Goal: Check status: Check status

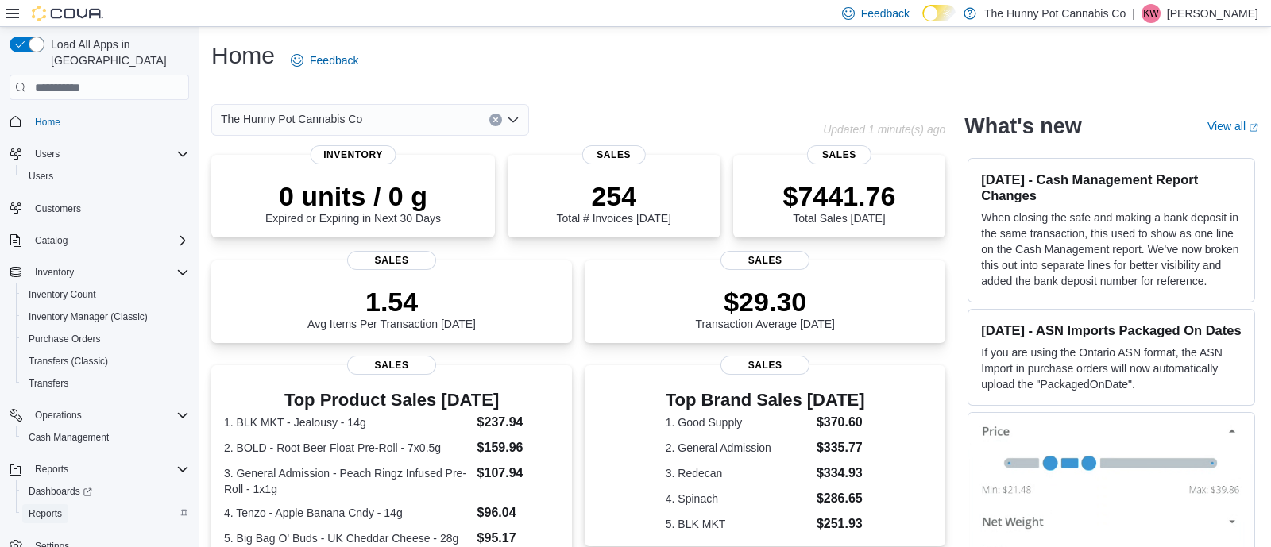
click at [44, 508] on span "Reports" at bounding box center [45, 514] width 33 height 13
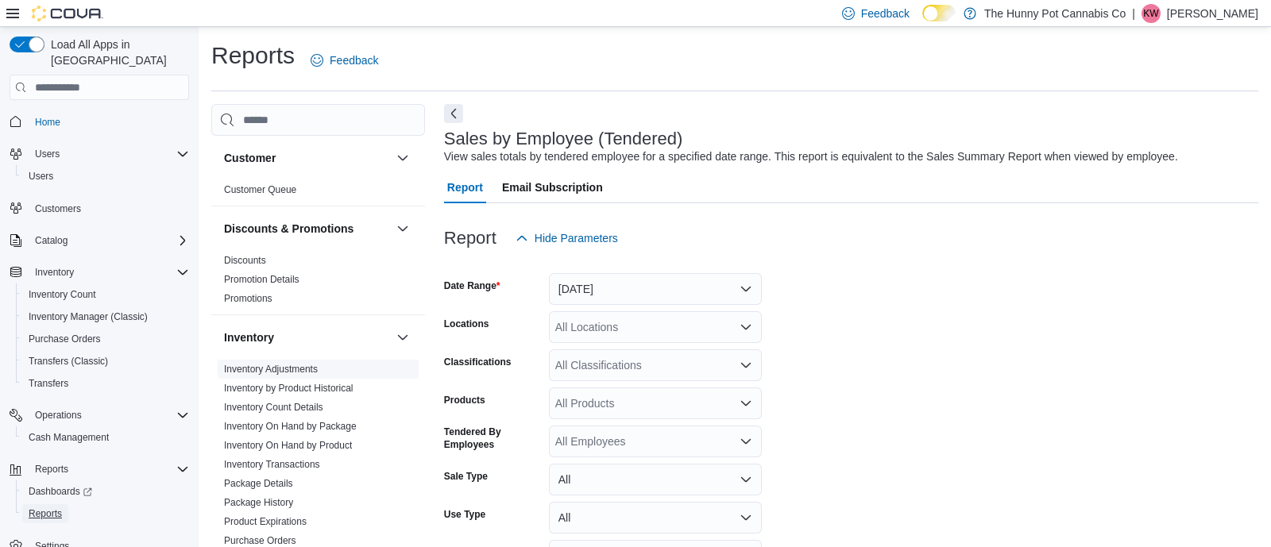
scroll to position [36, 0]
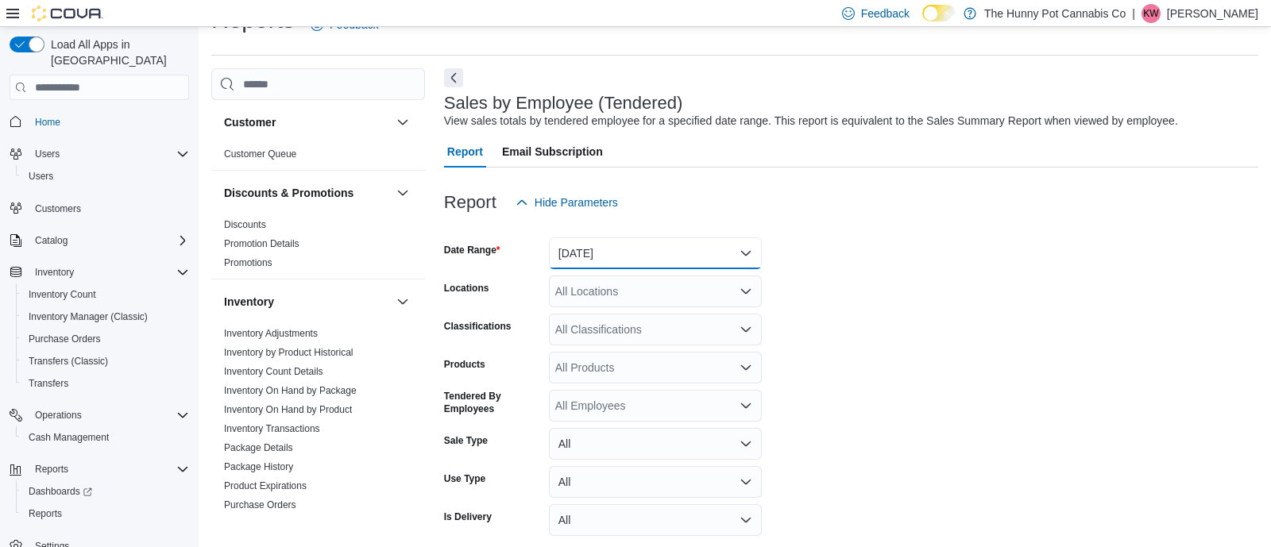
click at [580, 258] on button "[DATE]" at bounding box center [655, 254] width 213 height 32
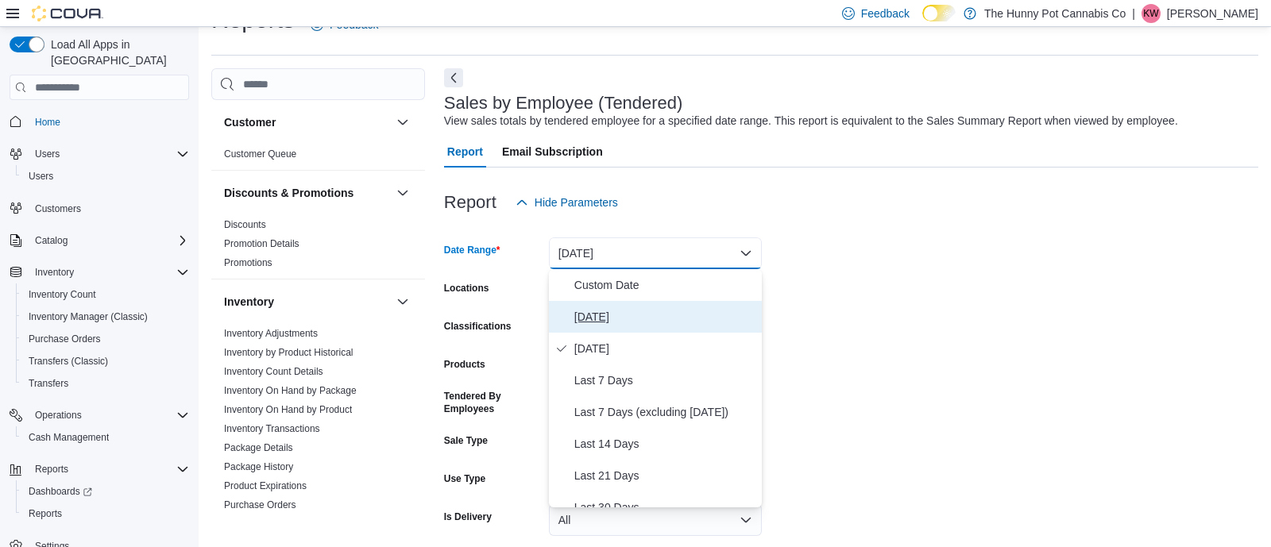
click at [589, 317] on span "[DATE]" at bounding box center [664, 316] width 181 height 19
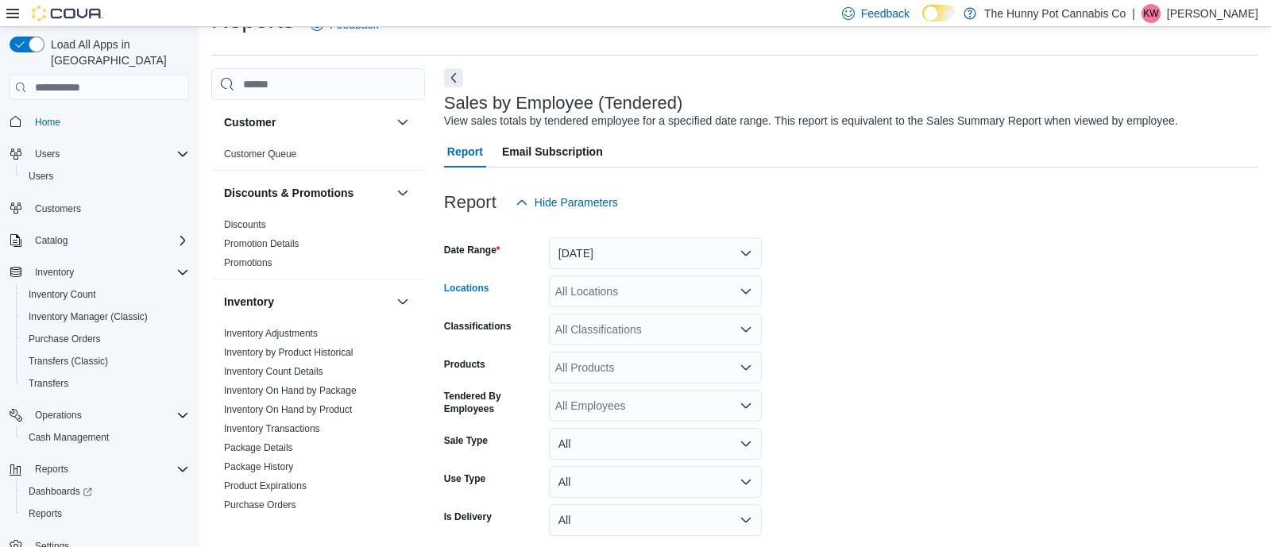
click at [606, 288] on div "All Locations" at bounding box center [655, 292] width 213 height 32
type input "****"
click at [614, 317] on span "[STREET_ADDRESS]" at bounding box center [646, 319] width 110 height 16
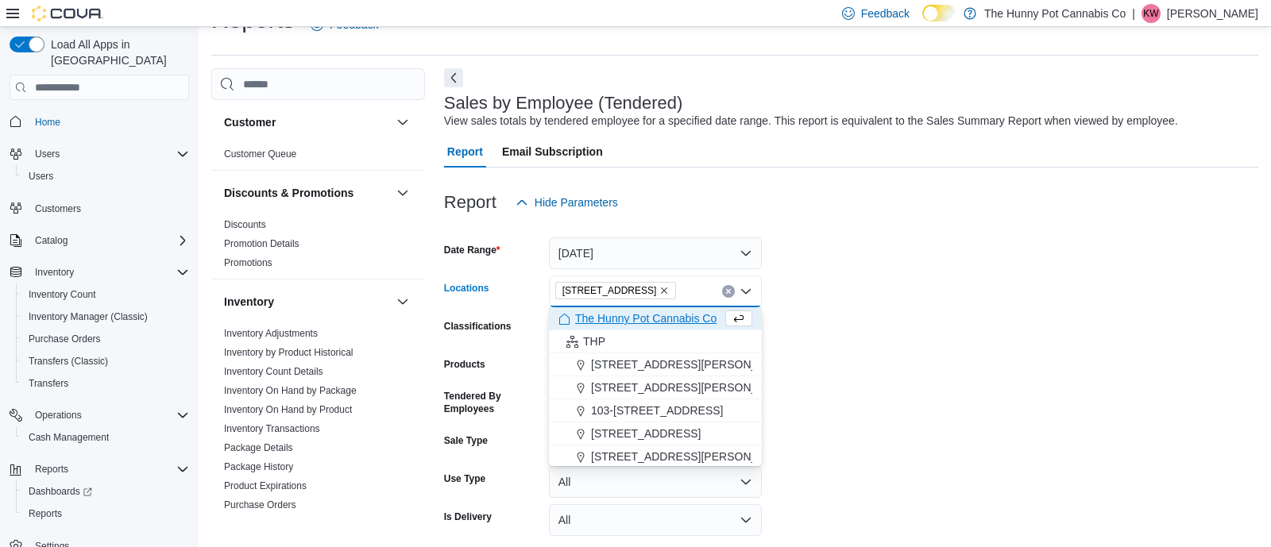
click at [860, 363] on form "Date Range [DATE] Locations [STREET_ADDRESS] Selected. [STREET_ADDRESS] Backspa…" at bounding box center [851, 399] width 814 height 362
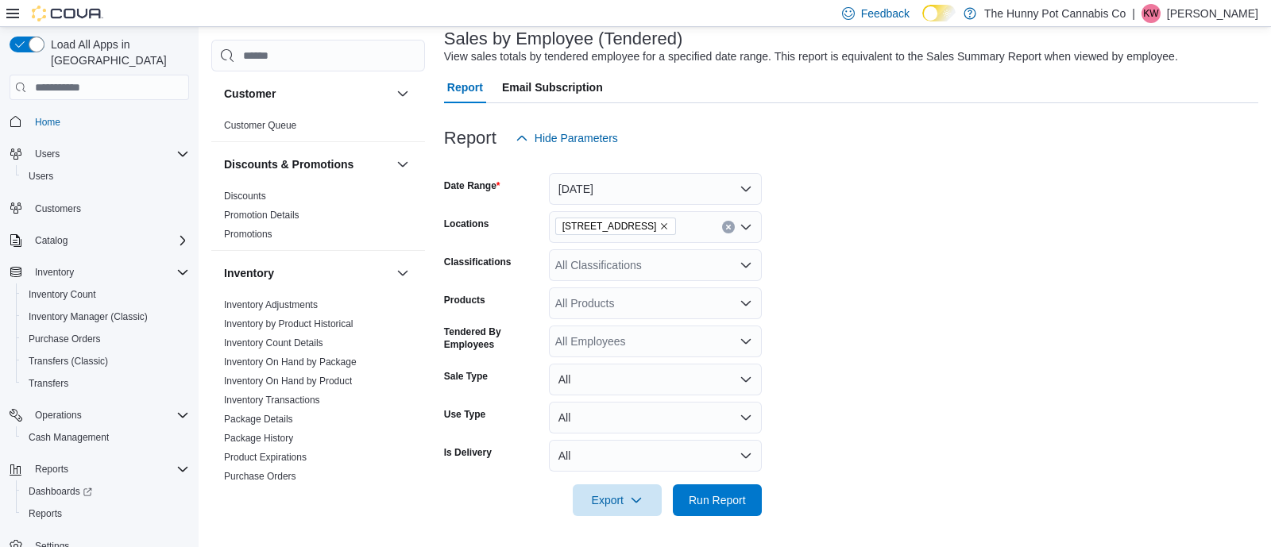
scroll to position [98, 0]
click at [697, 500] on span "Run Report" at bounding box center [717, 501] width 57 height 16
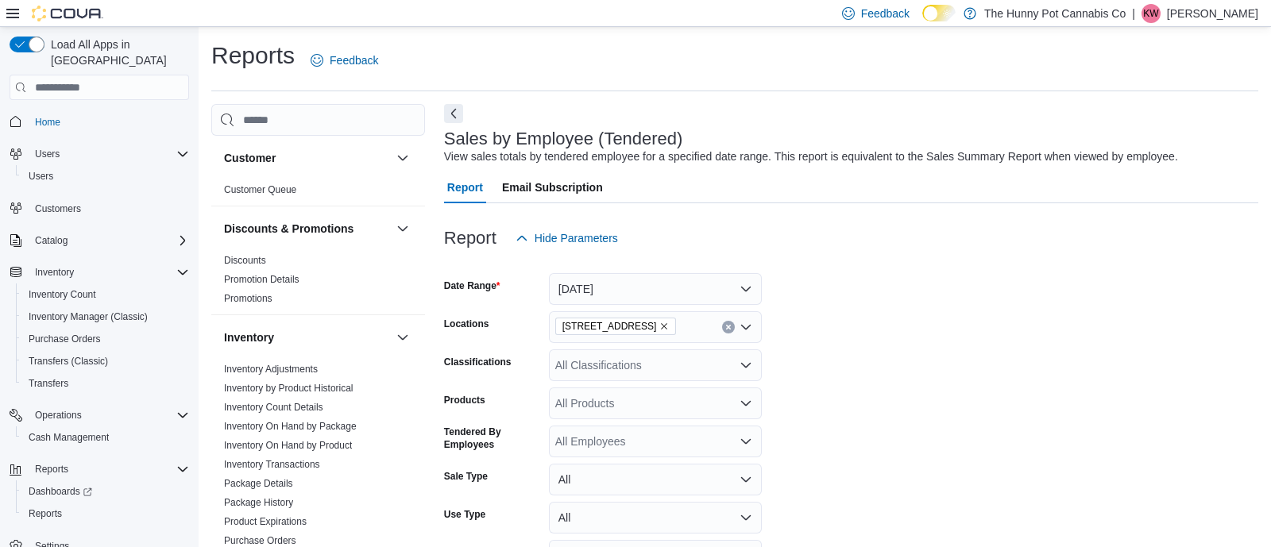
scroll to position [2, 0]
click at [51, 508] on span "Reports" at bounding box center [45, 514] width 33 height 13
click at [63, 428] on span "Cash Management" at bounding box center [69, 437] width 80 height 19
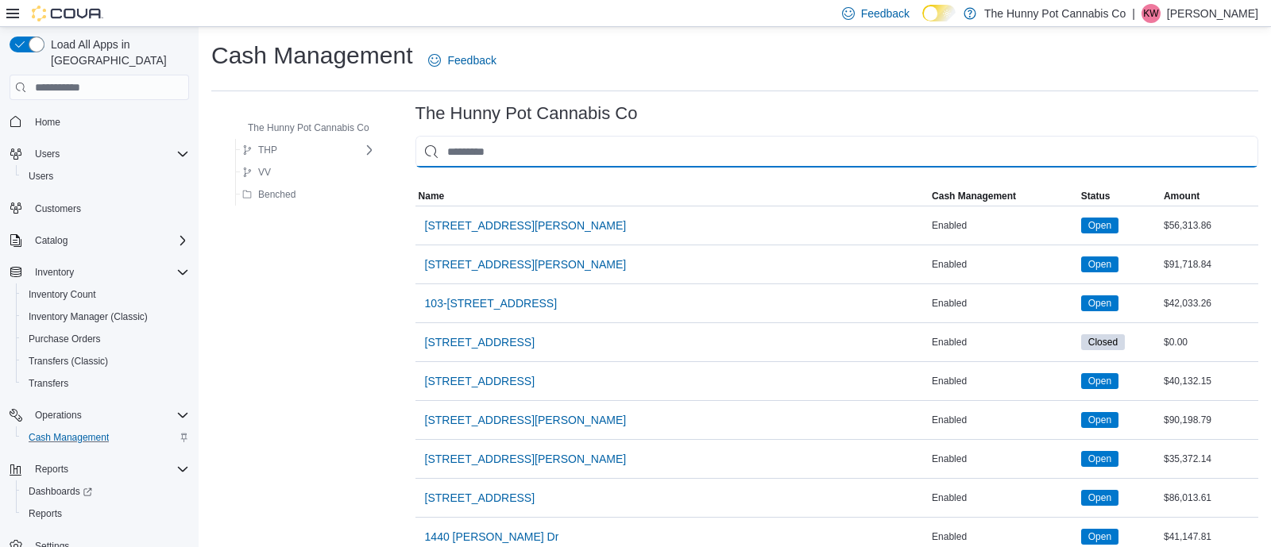
click at [486, 152] on input "This is a search bar. As you type, the results lower in the page will automatic…" at bounding box center [836, 152] width 843 height 32
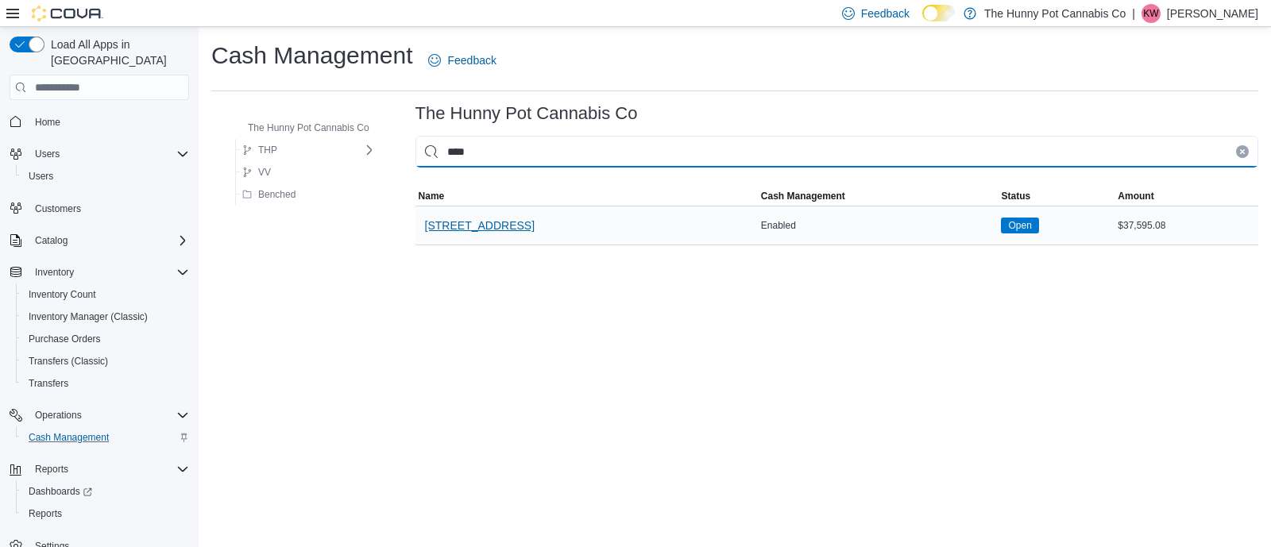
type input "****"
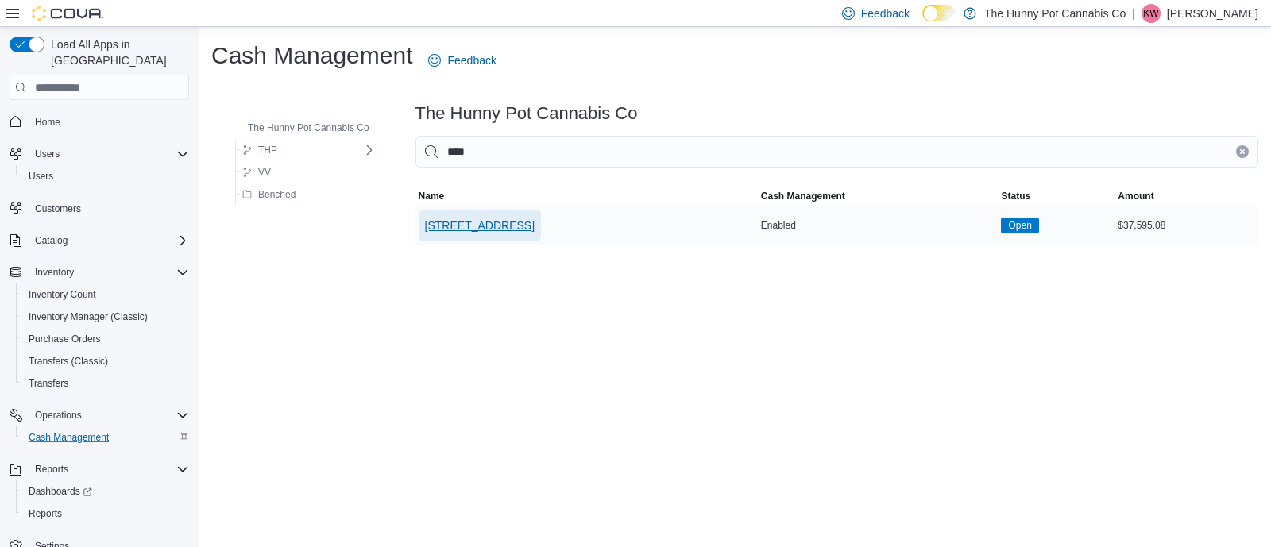
click at [480, 224] on span "[STREET_ADDRESS]" at bounding box center [480, 226] width 110 height 16
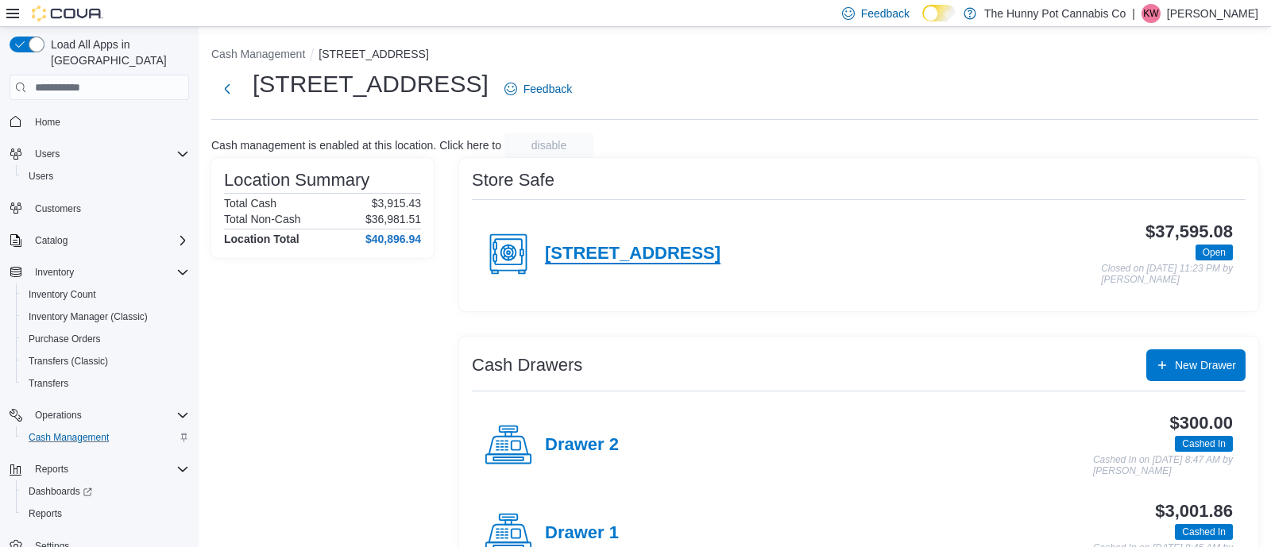
click at [562, 245] on h4 "[STREET_ADDRESS]" at bounding box center [633, 254] width 176 height 21
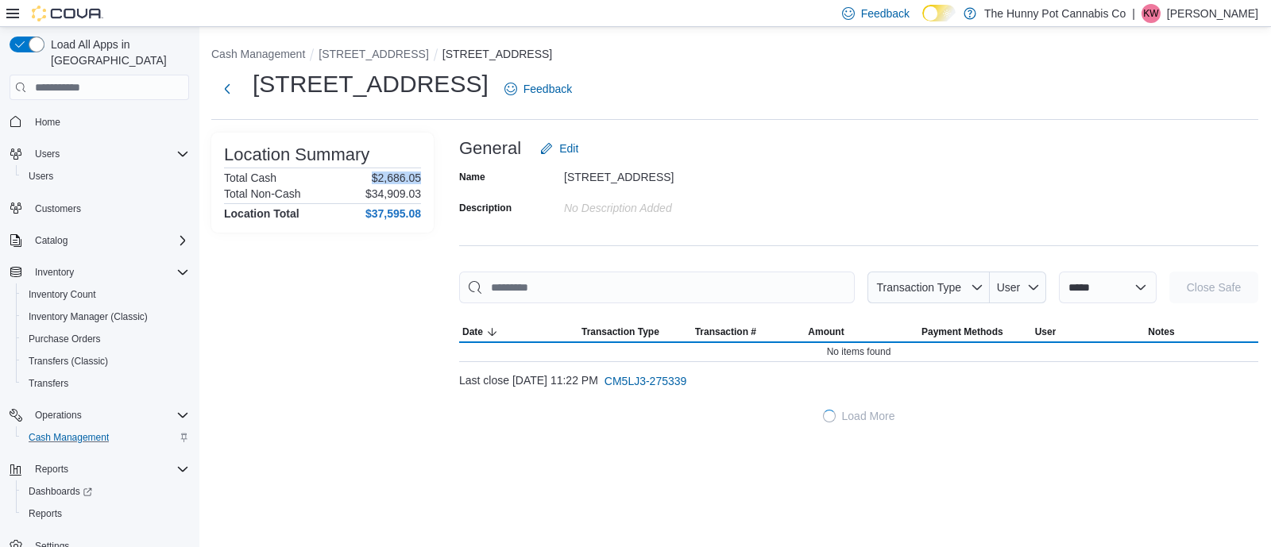
drag, startPoint x: 366, startPoint y: 180, endPoint x: 434, endPoint y: 175, distance: 67.7
click at [434, 175] on div "**********" at bounding box center [734, 282] width 1047 height 299
copy p "$2,686.05"
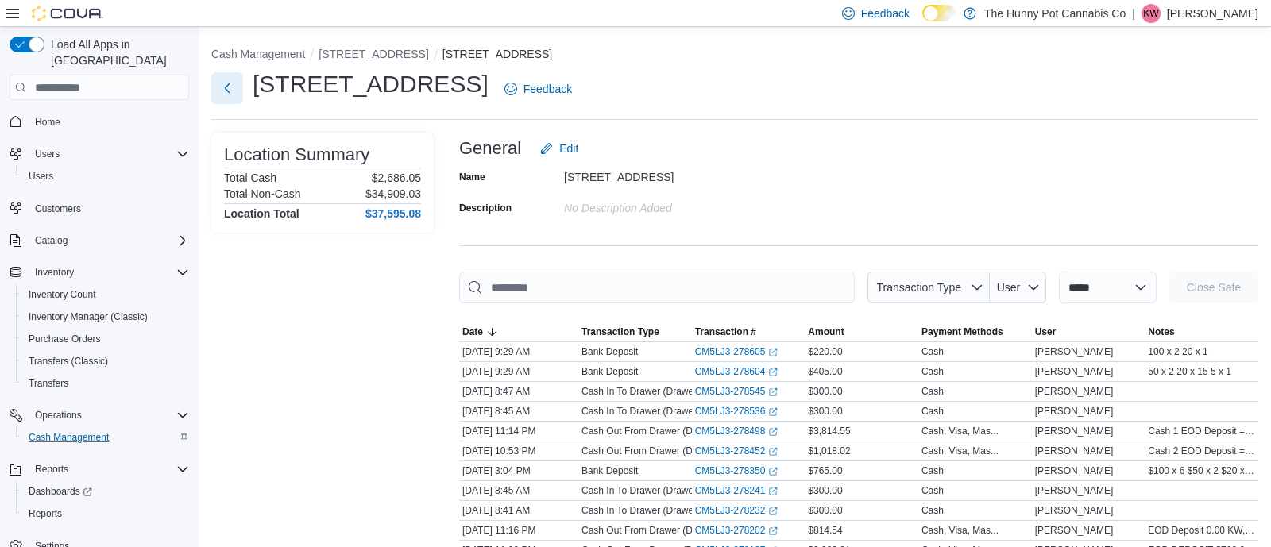
click at [229, 92] on button "Next" at bounding box center [227, 88] width 32 height 32
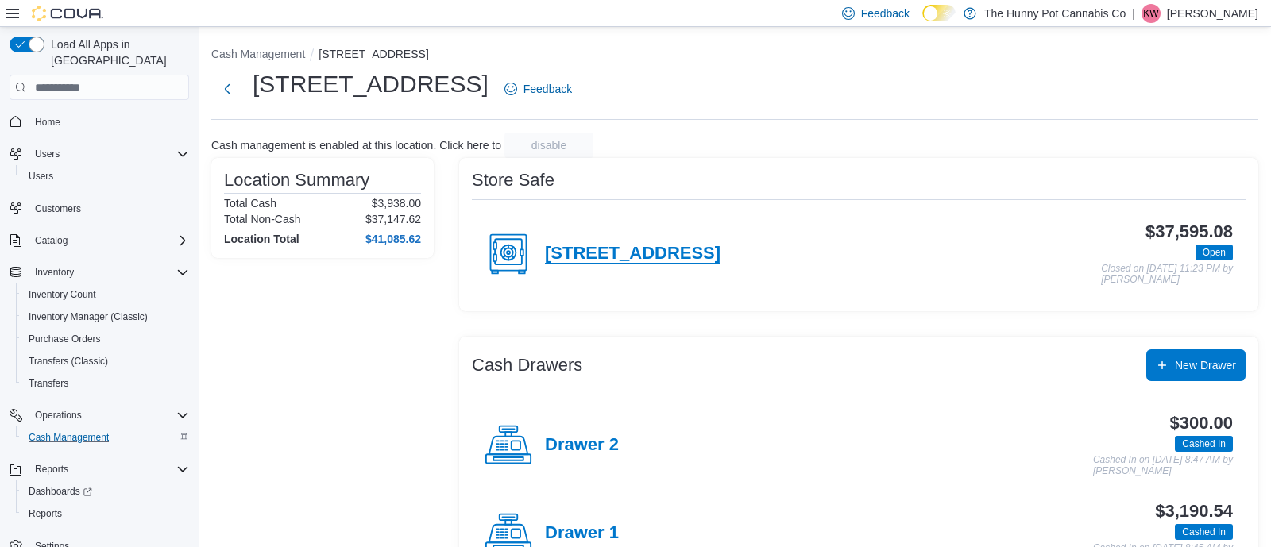
click at [607, 249] on h4 "[STREET_ADDRESS]" at bounding box center [633, 254] width 176 height 21
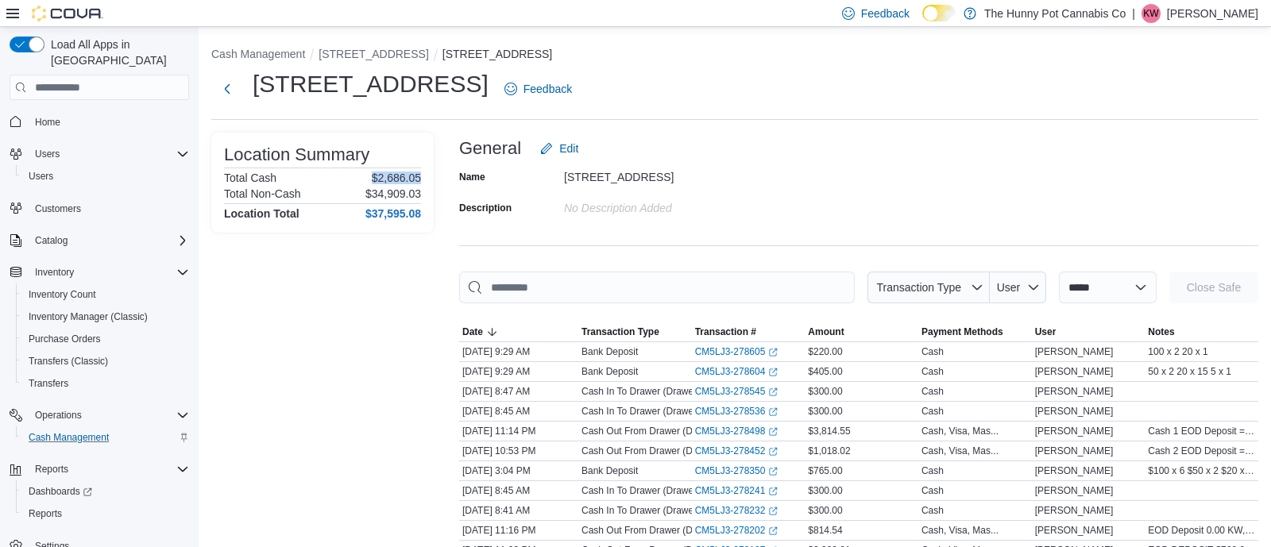
drag, startPoint x: 366, startPoint y: 175, endPoint x: 430, endPoint y: 180, distance: 63.8
click at [430, 180] on div "Location Summary Total Cash $2,686.05 Total Non-Cash $34,909.03 Location Total …" at bounding box center [322, 183] width 222 height 100
